Goal: Task Accomplishment & Management: Manage account settings

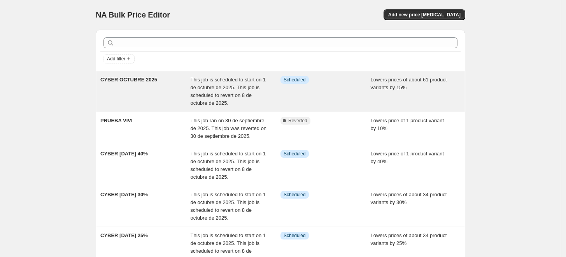
click at [176, 90] on div "CYBER OCTUBRE 2025" at bounding box center [145, 91] width 90 height 31
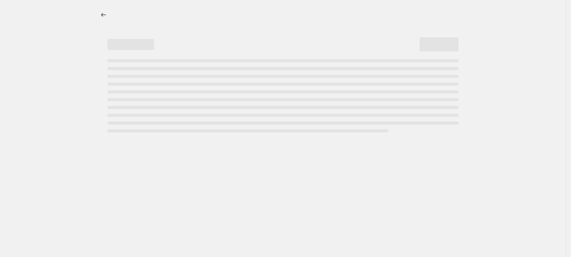
select select "percentage"
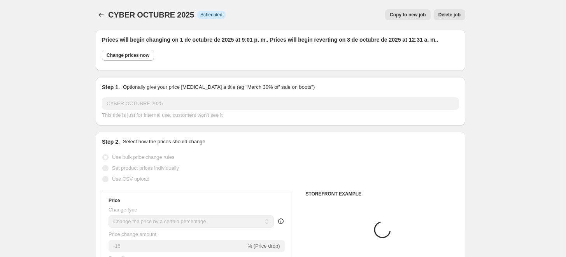
select select "collection"
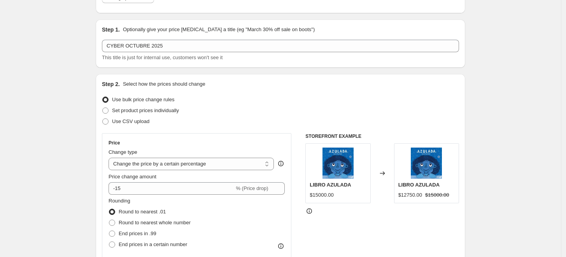
scroll to position [43, 0]
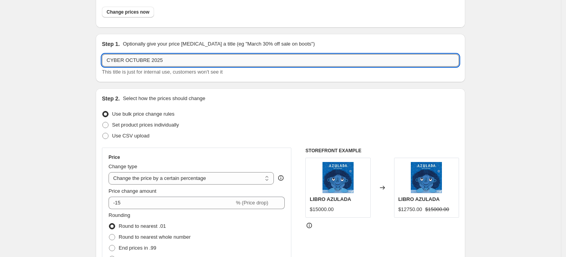
click at [183, 58] on input "CYBER OCTUBRE 2025" at bounding box center [280, 60] width 357 height 12
click at [147, 60] on input "CYBER OCTUBRE 2025" at bounding box center [280, 60] width 357 height 12
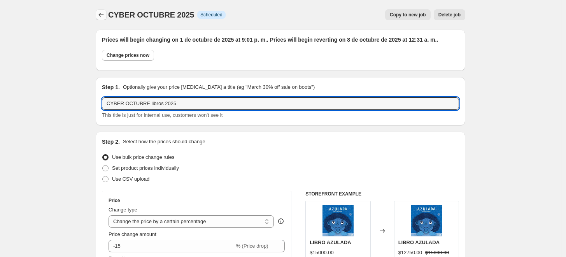
type input "CYBER OCTUBRE libros 2025"
click at [106, 19] on button "Price change jobs" at bounding box center [101, 14] width 11 height 11
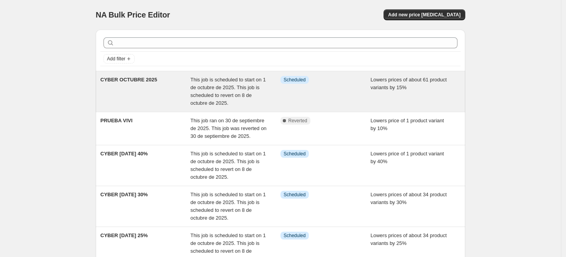
click at [132, 84] on div "CYBER OCTUBRE 2025" at bounding box center [145, 91] width 90 height 31
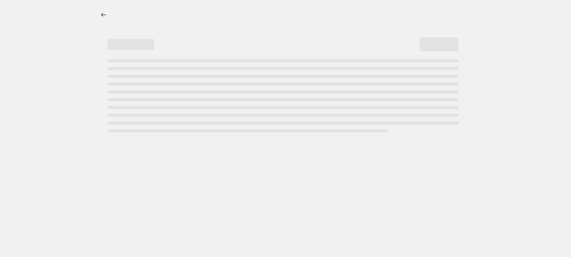
select select "percentage"
select select "collection"
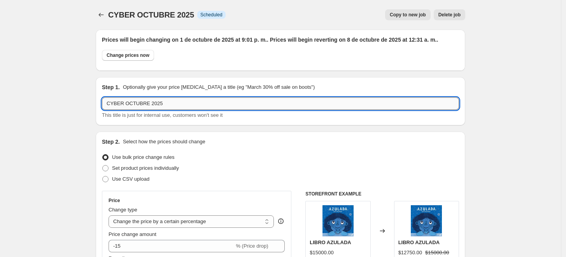
click at [145, 105] on input "CYBER OCTUBRE 2025" at bounding box center [280, 103] width 357 height 12
click at [146, 105] on input "CYBER OCTUBRE 2025" at bounding box center [280, 103] width 357 height 12
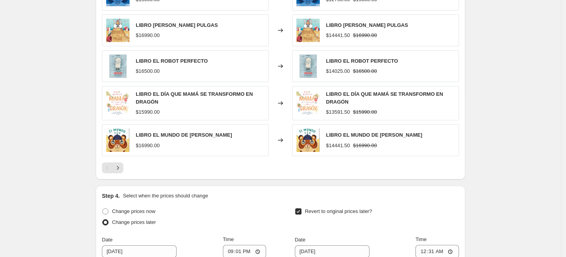
scroll to position [778, 0]
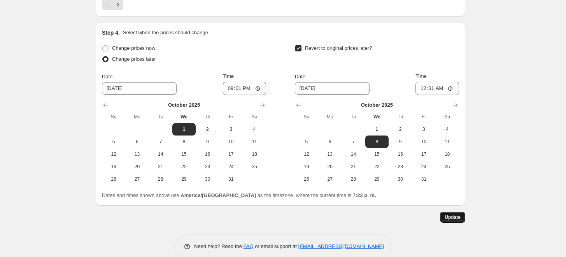
type input "CYBER OCTUBRE libros 2025"
click at [455, 217] on span "Update" at bounding box center [453, 217] width 16 height 6
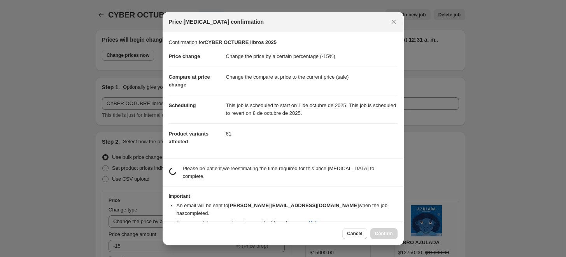
scroll to position [0, 0]
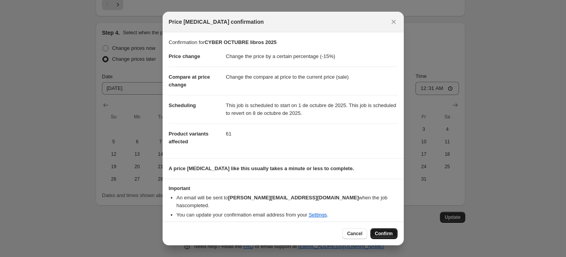
click at [380, 232] on span "Confirm" at bounding box center [384, 233] width 18 height 6
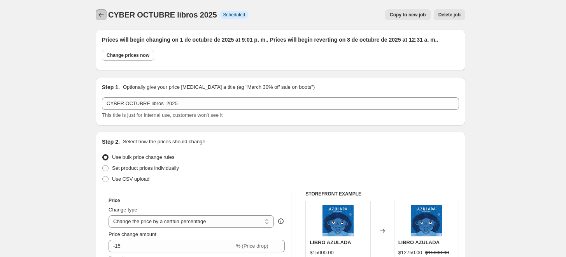
click at [104, 18] on icon "Price change jobs" at bounding box center [101, 15] width 8 height 8
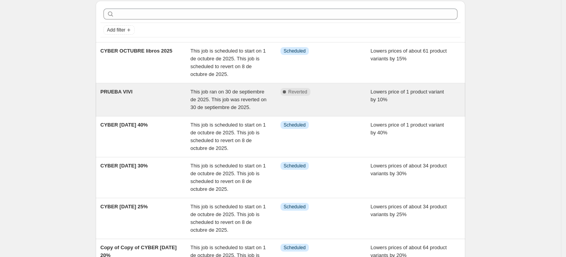
scroll to position [43, 0]
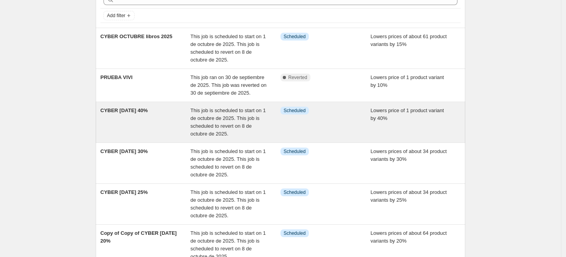
click at [168, 123] on div "CYBER [DATE] 40%" at bounding box center [145, 122] width 90 height 31
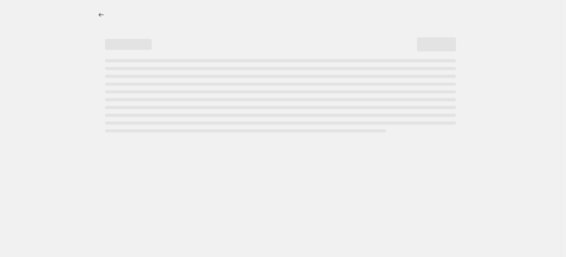
select select "percentage"
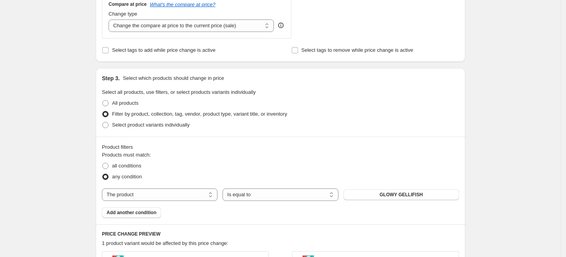
scroll to position [345, 0]
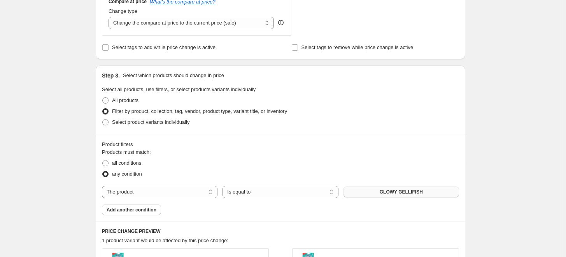
click at [402, 192] on span "GLOWY GELLIFISH" at bounding box center [401, 192] width 43 height 6
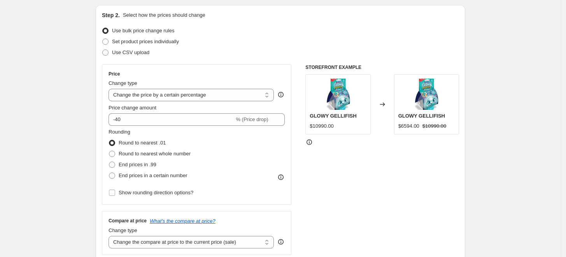
scroll to position [0, 0]
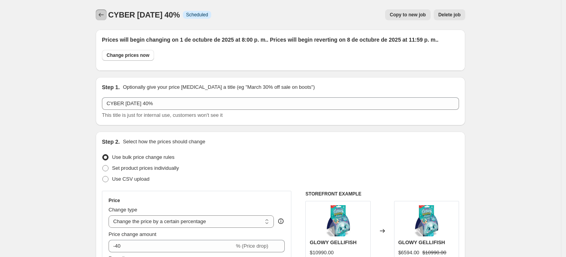
click at [103, 12] on icon "Price change jobs" at bounding box center [101, 15] width 8 height 8
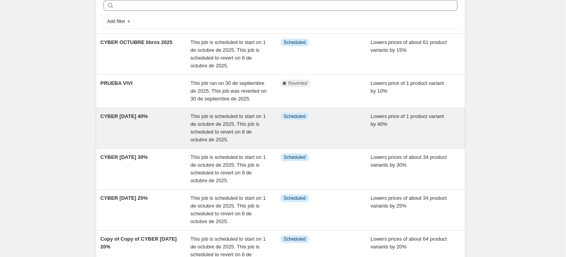
scroll to position [86, 0]
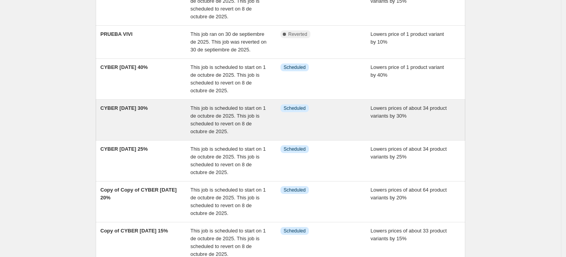
click at [160, 127] on div "CYBER [DATE] 30%" at bounding box center [145, 119] width 90 height 31
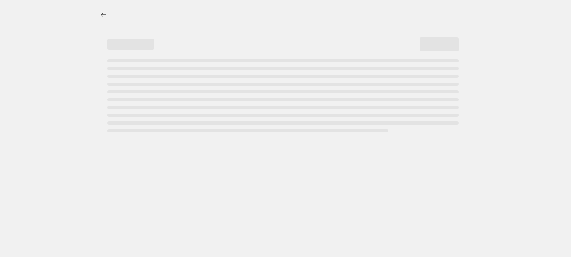
select select "percentage"
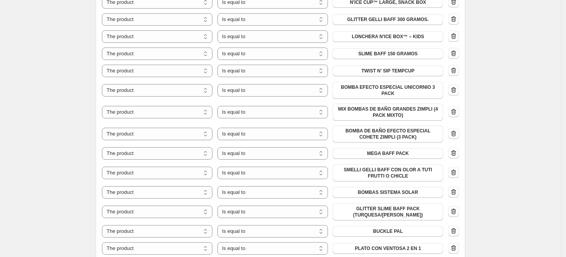
scroll to position [605, 0]
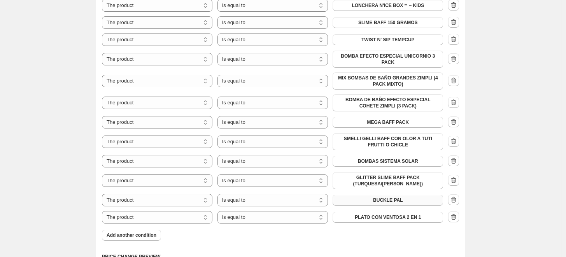
click at [389, 197] on span "BUCKLE PAL" at bounding box center [388, 200] width 30 height 6
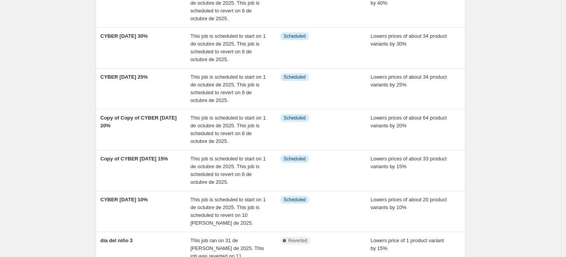
scroll to position [173, 0]
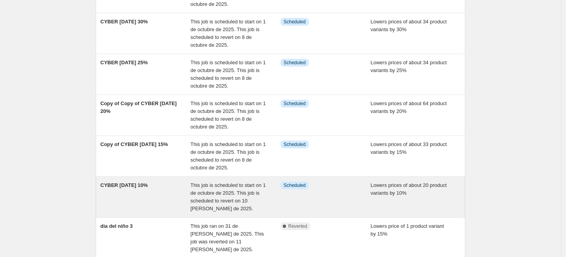
click at [153, 190] on div "CYBER [DATE] 10%" at bounding box center [145, 196] width 90 height 31
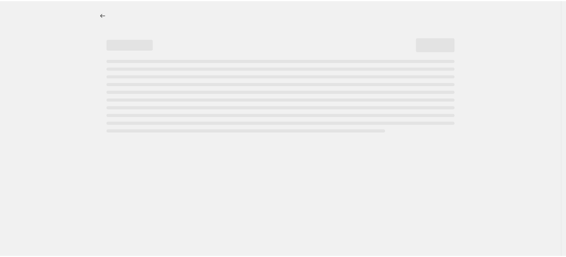
select select "percentage"
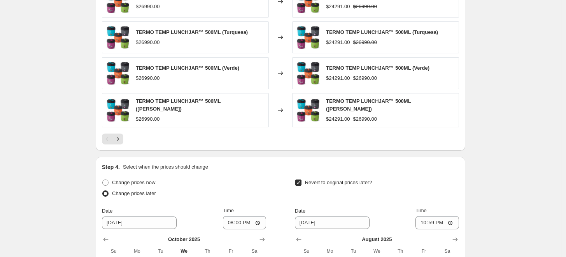
scroll to position [735, 0]
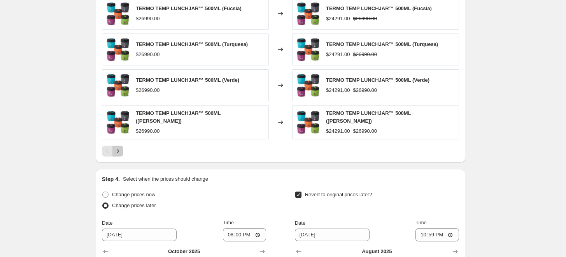
click at [120, 147] on icon "Next" at bounding box center [118, 151] width 8 height 8
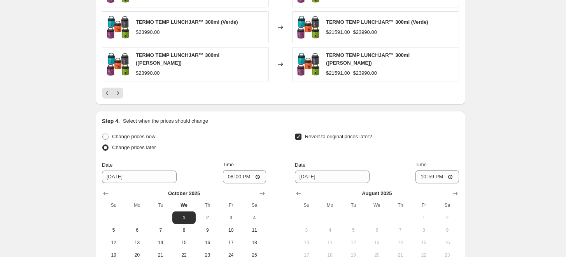
scroll to position [778, 0]
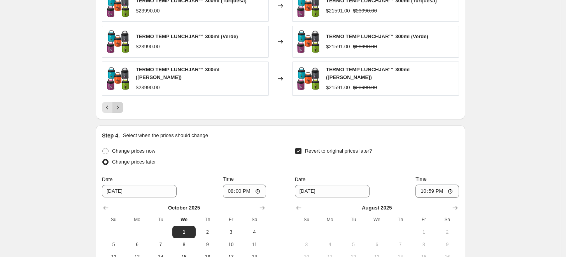
click at [121, 103] on icon "Next" at bounding box center [118, 107] width 8 height 8
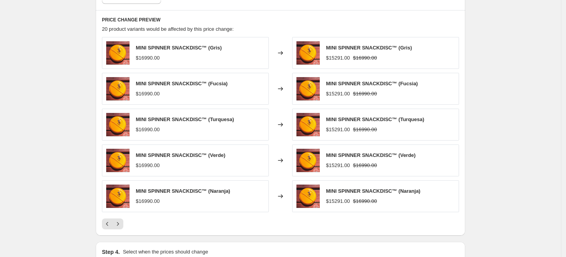
scroll to position [648, 0]
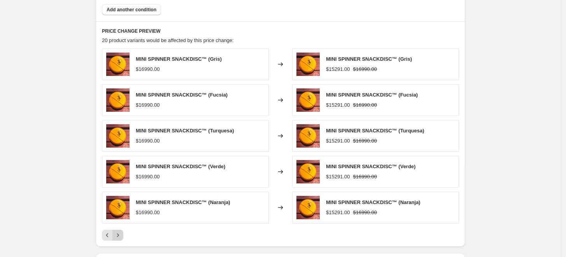
click at [118, 231] on icon "Next" at bounding box center [118, 235] width 8 height 8
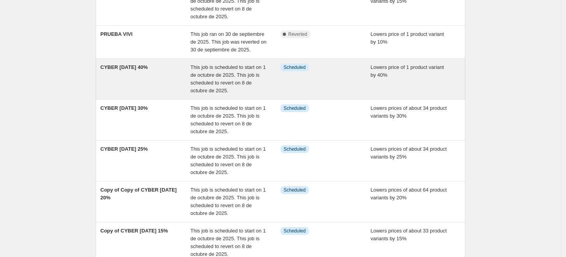
scroll to position [130, 0]
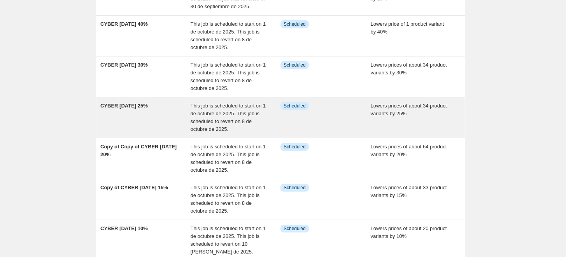
click at [133, 108] on span "CYBER [DATE] 25%" at bounding box center [123, 106] width 47 height 6
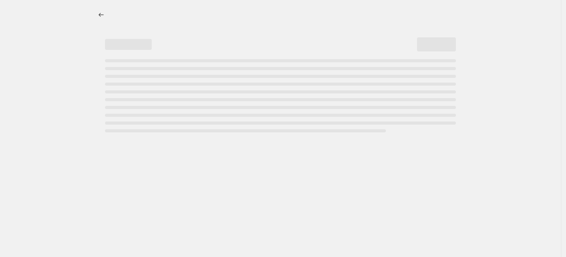
select select "percentage"
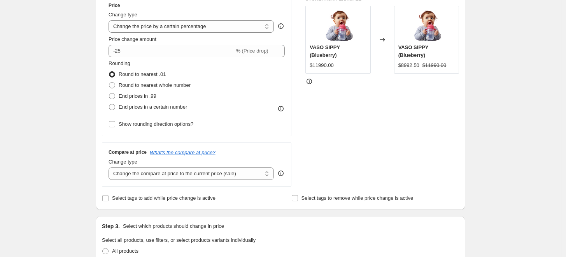
scroll to position [216, 0]
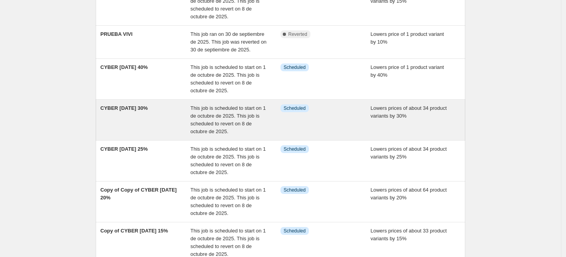
scroll to position [173, 0]
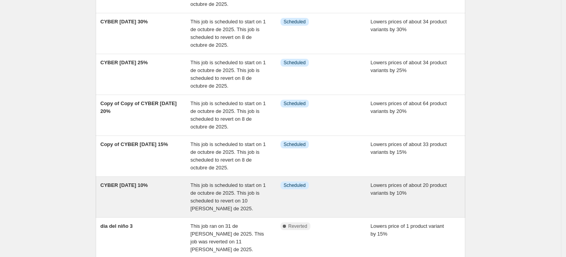
click at [161, 190] on div "CYBER [DATE] 10%" at bounding box center [145, 196] width 90 height 31
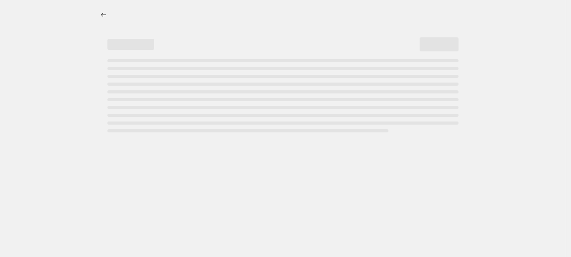
select select "percentage"
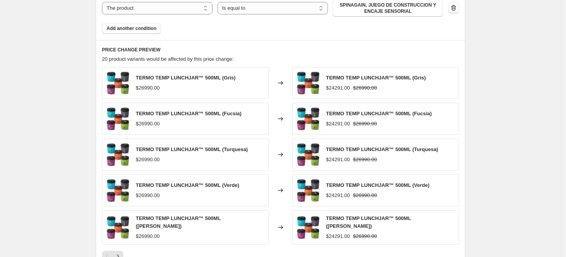
scroll to position [648, 0]
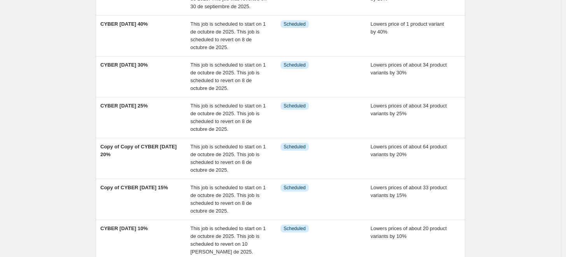
scroll to position [173, 0]
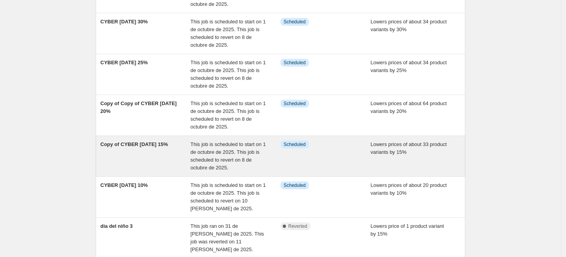
click at [134, 146] on span "Copy of CYBER [DATE] 15%" at bounding box center [134, 144] width 68 height 6
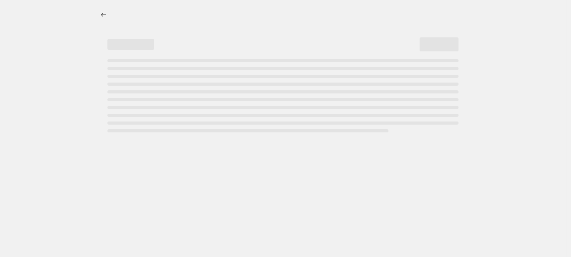
select select "percentage"
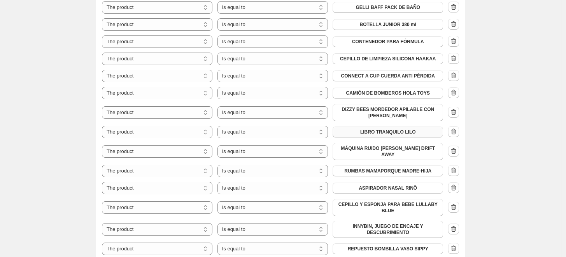
scroll to position [562, 0]
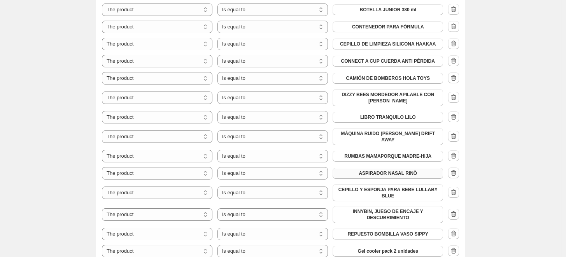
click at [389, 170] on span "ASPIRADOR NASAL RINÖ" at bounding box center [388, 173] width 58 height 6
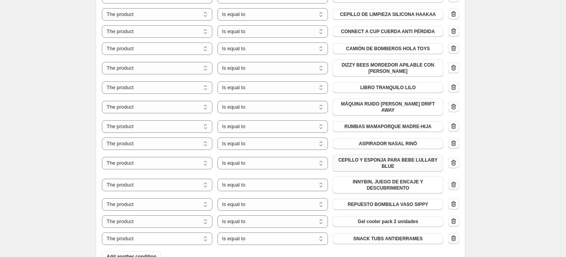
scroll to position [605, 0]
